Goal: Task Accomplishment & Management: Manage account settings

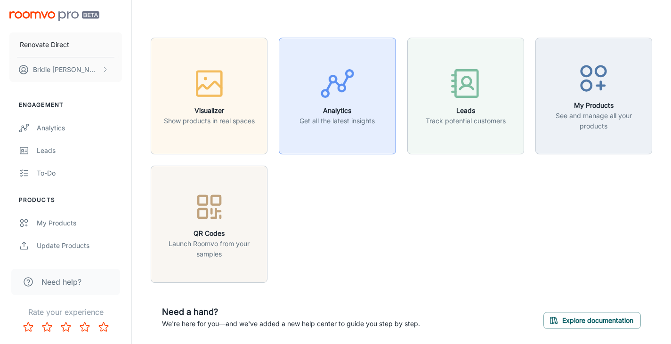
click at [331, 71] on icon "button" at bounding box center [337, 83] width 35 height 35
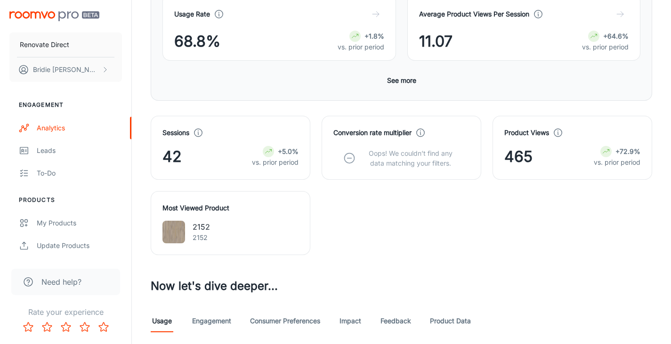
scroll to position [189, 0]
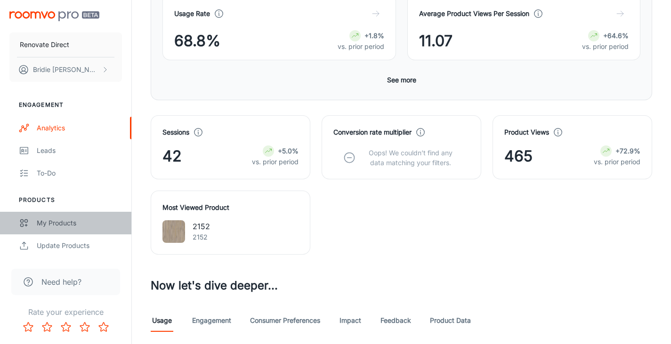
click at [44, 223] on div "My Products" at bounding box center [79, 223] width 85 height 10
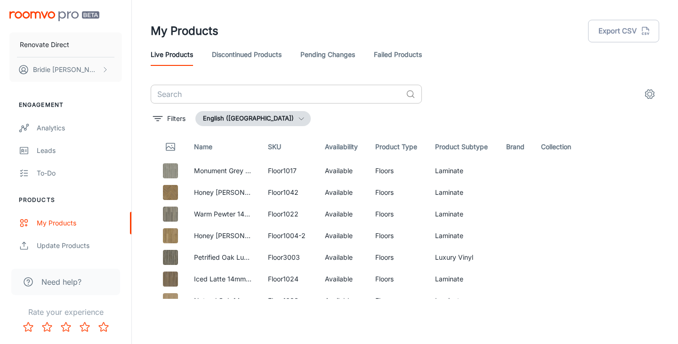
click at [176, 95] on input "text" at bounding box center [276, 94] width 251 height 19
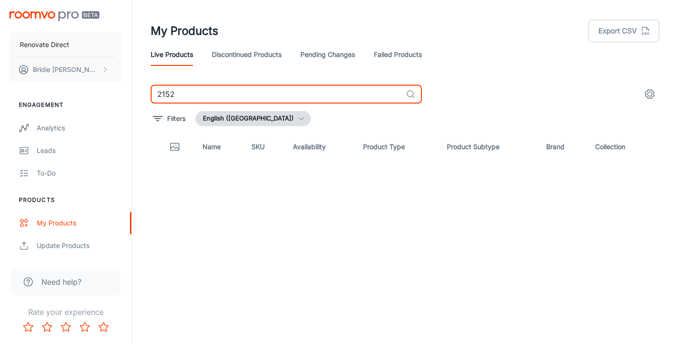
type input "2152"
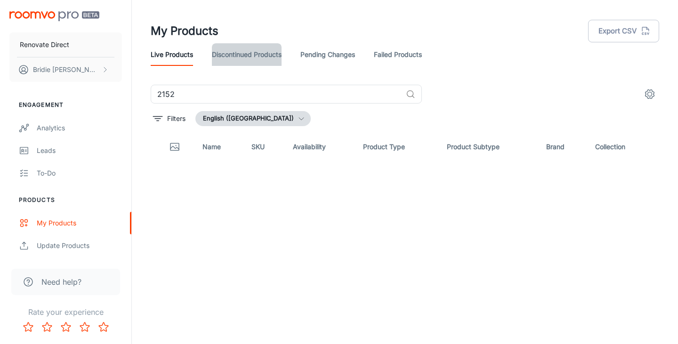
click at [251, 48] on link "Discontinued Products" at bounding box center [247, 54] width 70 height 23
click at [354, 53] on link "Pending Changes" at bounding box center [327, 54] width 55 height 23
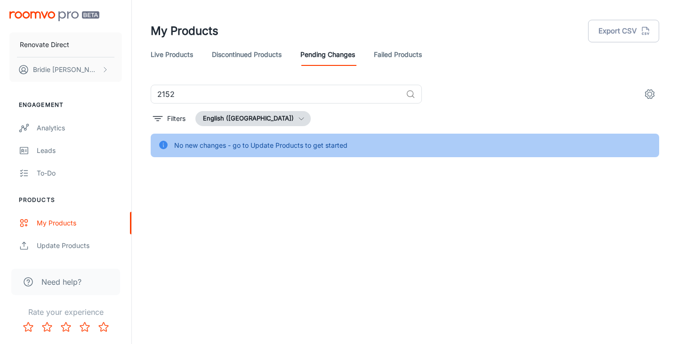
click at [408, 51] on link "Failed Products" at bounding box center [398, 54] width 48 height 23
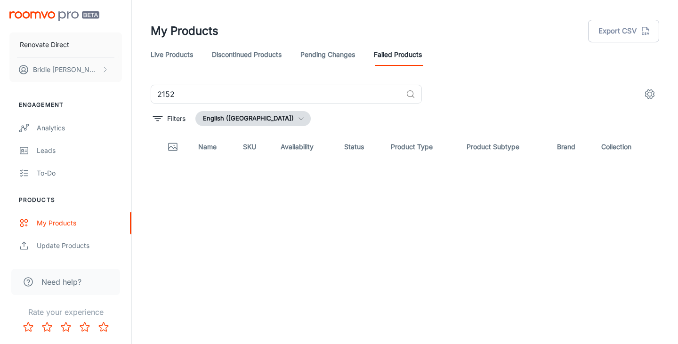
click at [158, 55] on link "Live Products" at bounding box center [172, 54] width 42 height 23
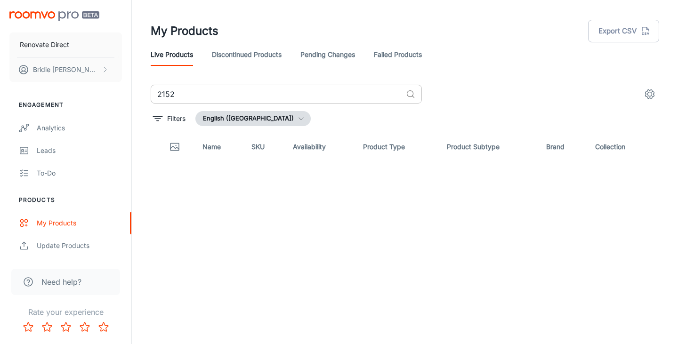
click at [243, 99] on input "2152" at bounding box center [276, 94] width 251 height 19
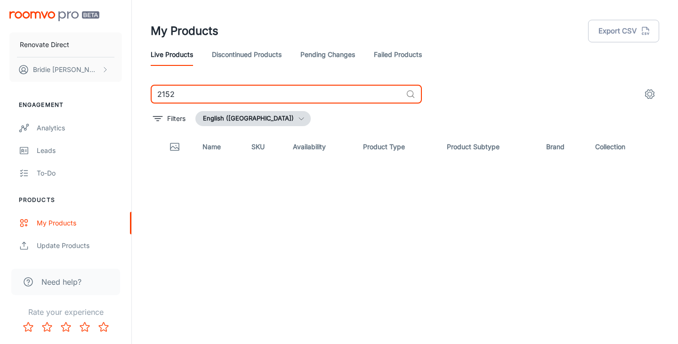
click at [243, 99] on input "2152" at bounding box center [276, 94] width 251 height 19
